Goal: Manage account settings

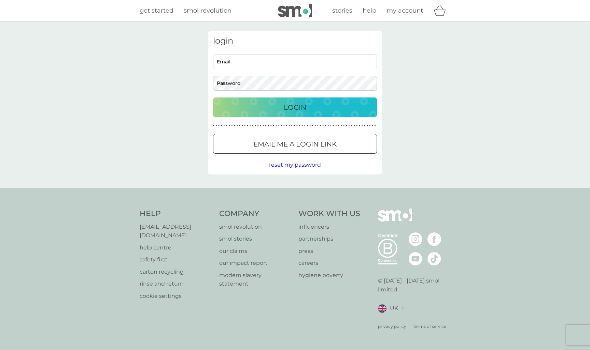
click at [251, 63] on input "Email" at bounding box center [295, 62] width 164 height 15
click at [0, 350] on com-1password-button at bounding box center [0, 350] width 0 height 0
click at [230, 55] on input "Email" at bounding box center [295, 62] width 164 height 15
click at [262, 66] on input "Email" at bounding box center [295, 62] width 164 height 15
click at [241, 65] on input "Email" at bounding box center [295, 62] width 164 height 15
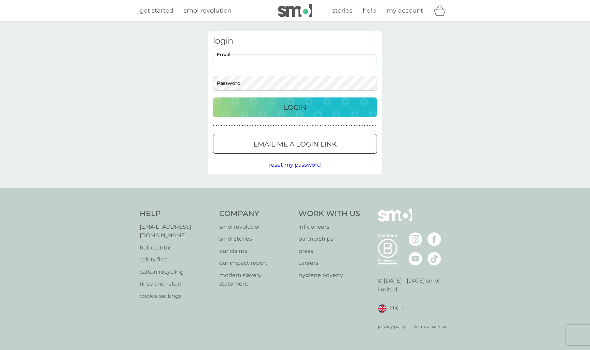
paste input "smol.kung959@passmail.net"
type input "smol.kung959@passmail.net"
click at [336, 106] on div "Login" at bounding box center [295, 107] width 150 height 11
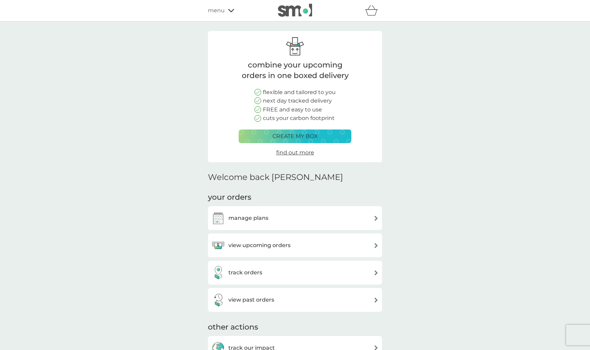
click at [221, 12] on span "menu" at bounding box center [216, 10] width 17 height 9
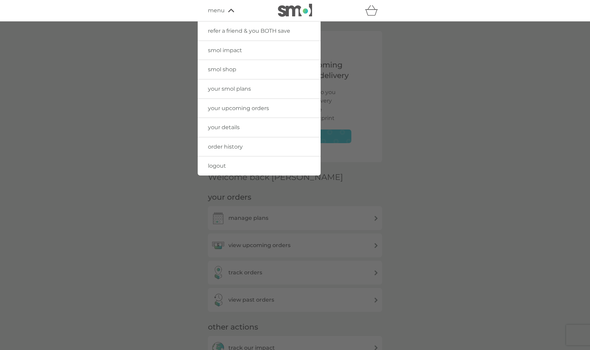
click at [223, 126] on span "your details" at bounding box center [224, 127] width 32 height 6
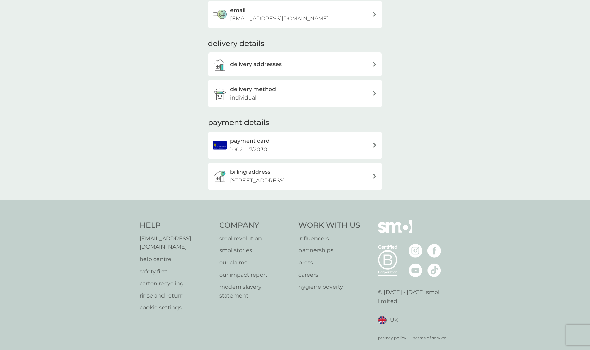
scroll to position [64, 0]
click at [188, 235] on p "[EMAIL_ADDRESS][DOMAIN_NAME]" at bounding box center [176, 243] width 73 height 17
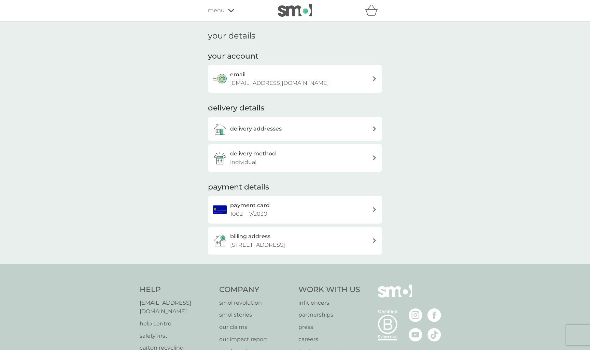
scroll to position [0, 0]
click at [371, 79] on div "email smol.kung959@passmail.net" at bounding box center [301, 78] width 142 height 17
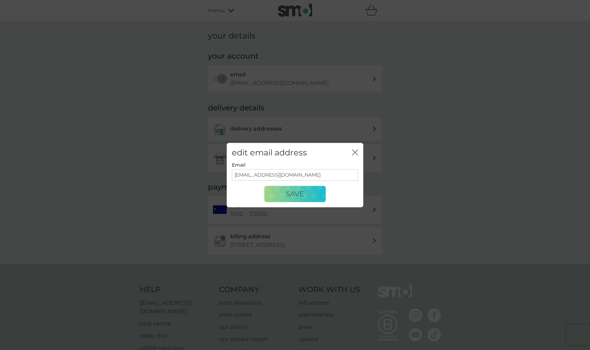
click at [353, 150] on icon "close" at bounding box center [353, 152] width 3 height 5
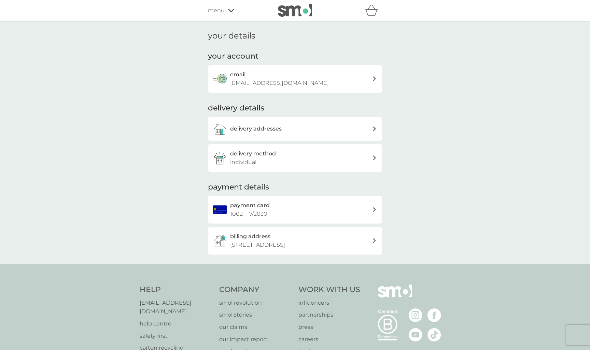
click at [216, 13] on span "menu" at bounding box center [216, 10] width 17 height 9
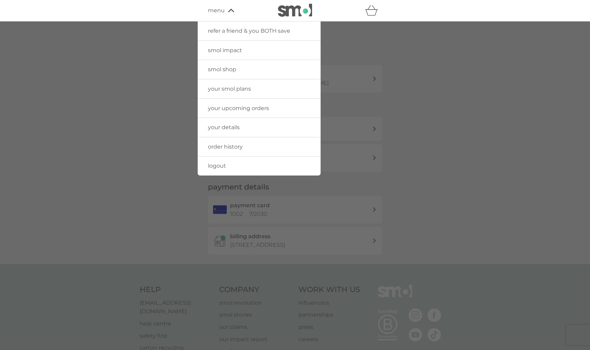
click at [493, 158] on div at bounding box center [295, 196] width 590 height 350
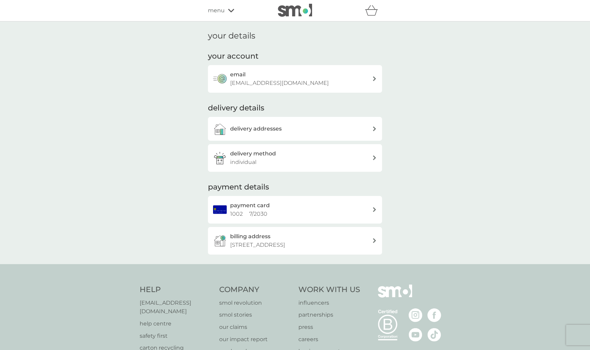
drag, startPoint x: 318, startPoint y: 83, endPoint x: 232, endPoint y: 83, distance: 86.7
click at [232, 83] on div "email smol.kung959@passmail.net" at bounding box center [301, 78] width 142 height 17
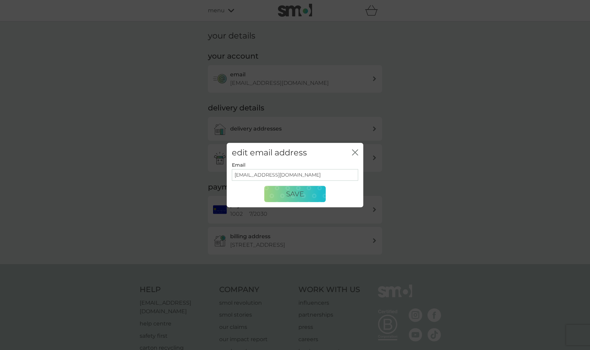
drag, startPoint x: 313, startPoint y: 179, endPoint x: 217, endPoint y: 174, distance: 96.4
click at [216, 174] on div "edit email address close Email smol.kung959@passmail.net Save" at bounding box center [295, 175] width 590 height 350
click at [359, 153] on div "edit email address close" at bounding box center [295, 153] width 136 height 20
click at [353, 151] on icon "close" at bounding box center [353, 152] width 3 height 5
